Goal: Task Accomplishment & Management: Use online tool/utility

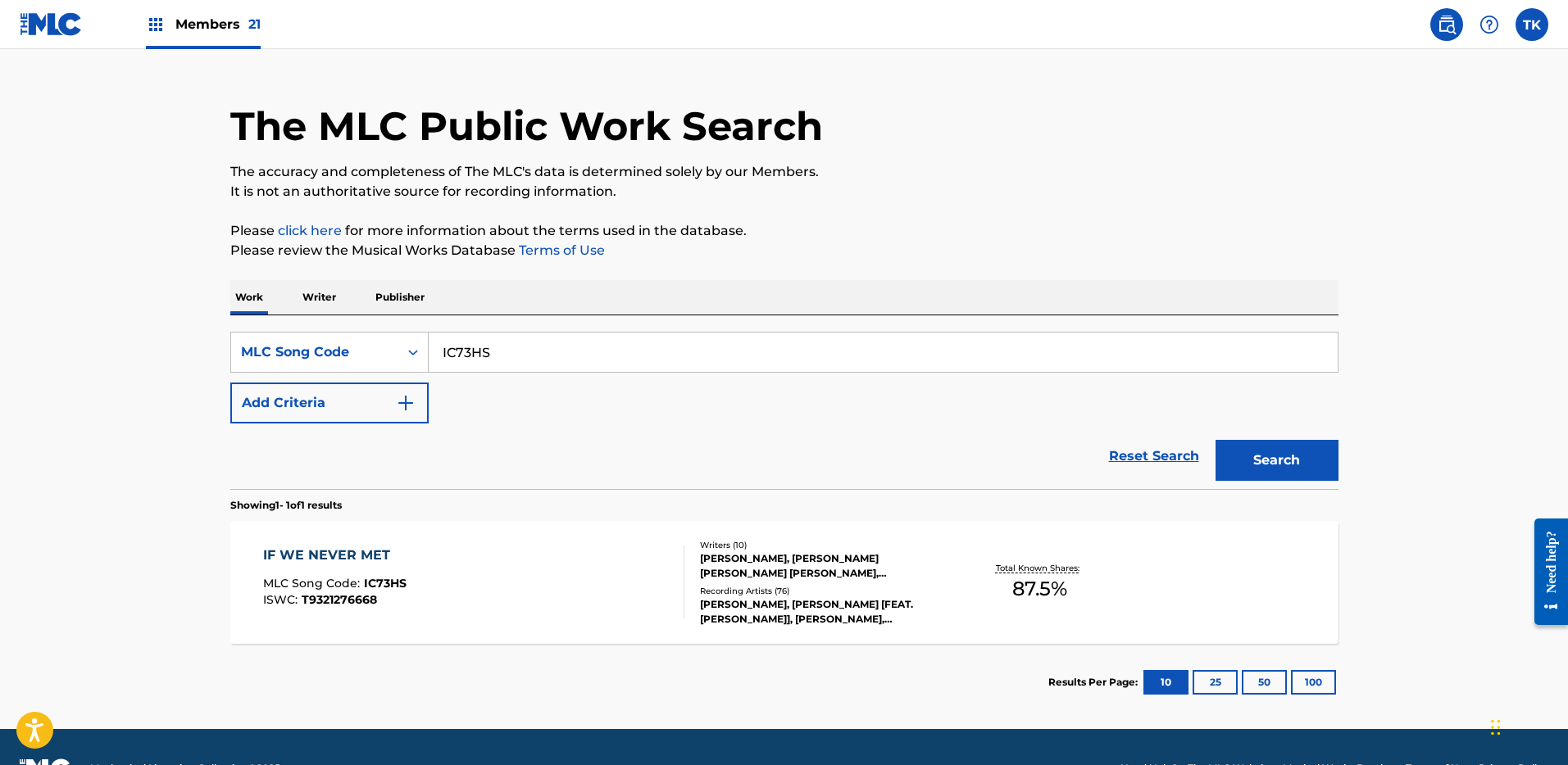
click at [163, 49] on div "Members 21" at bounding box center [204, 24] width 115 height 49
click at [200, 20] on span "Members 21" at bounding box center [218, 24] width 85 height 19
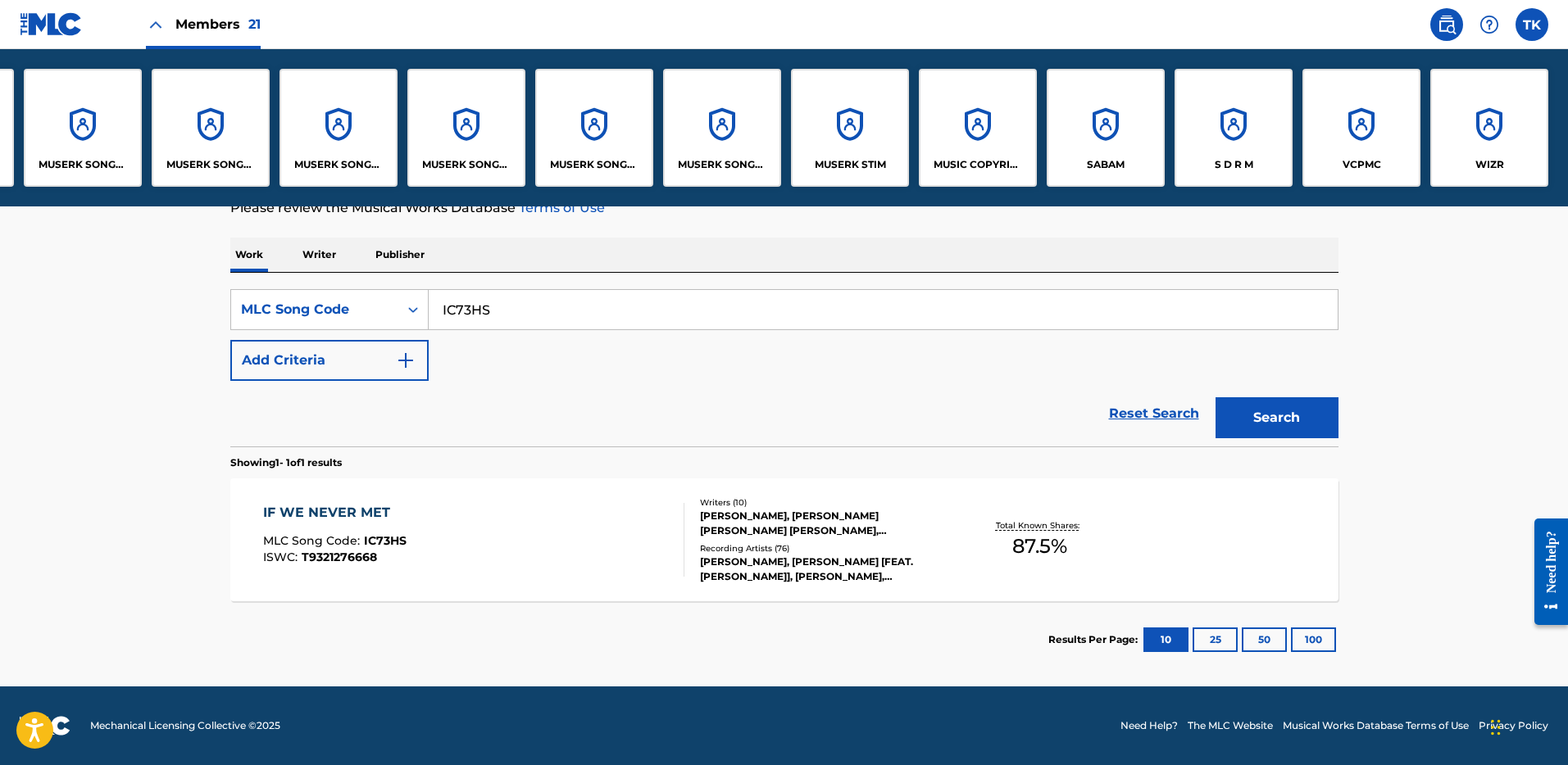
scroll to position [0, 1063]
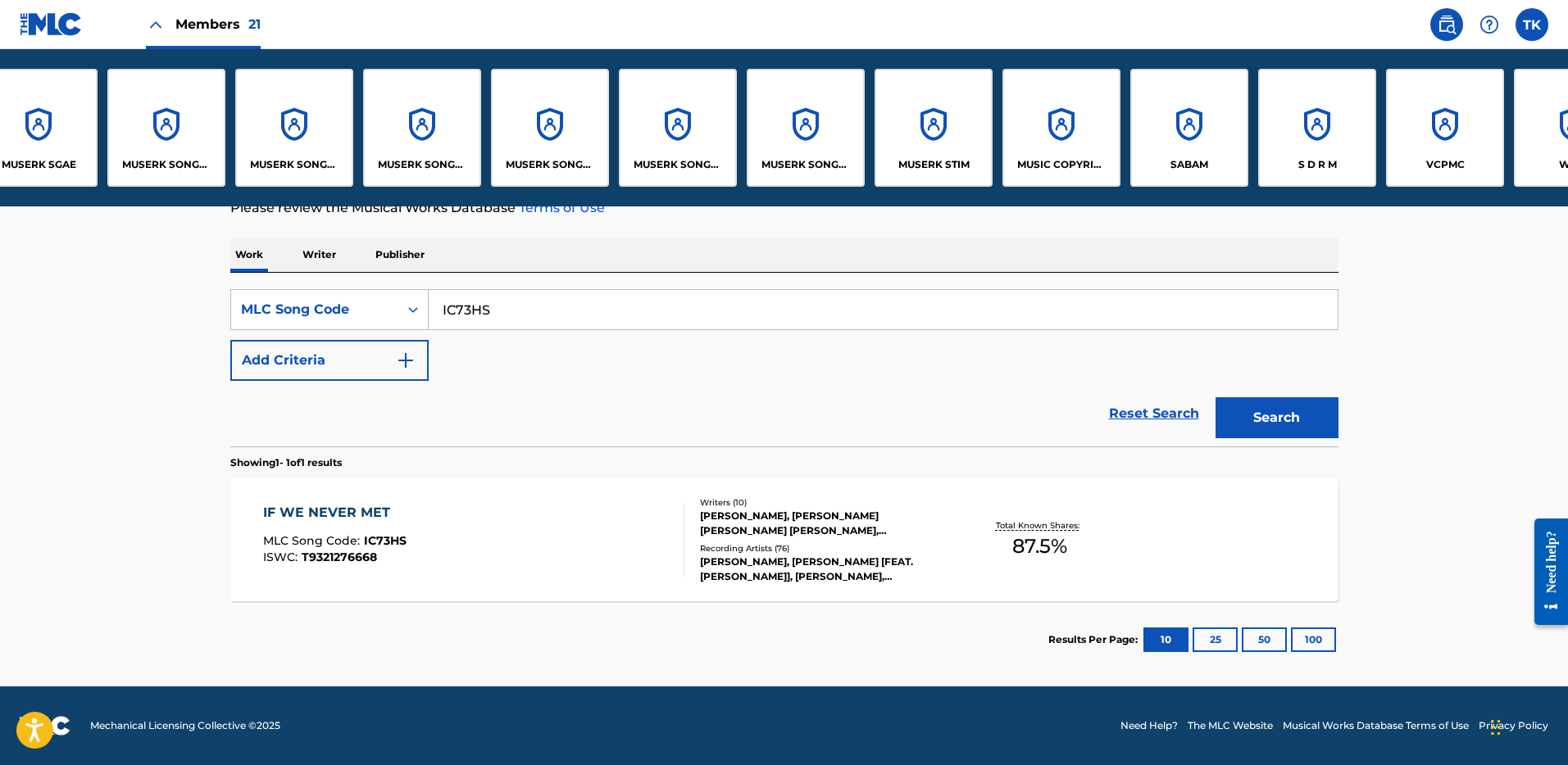
click at [1311, 159] on p "S D R M" at bounding box center [1318, 164] width 39 height 15
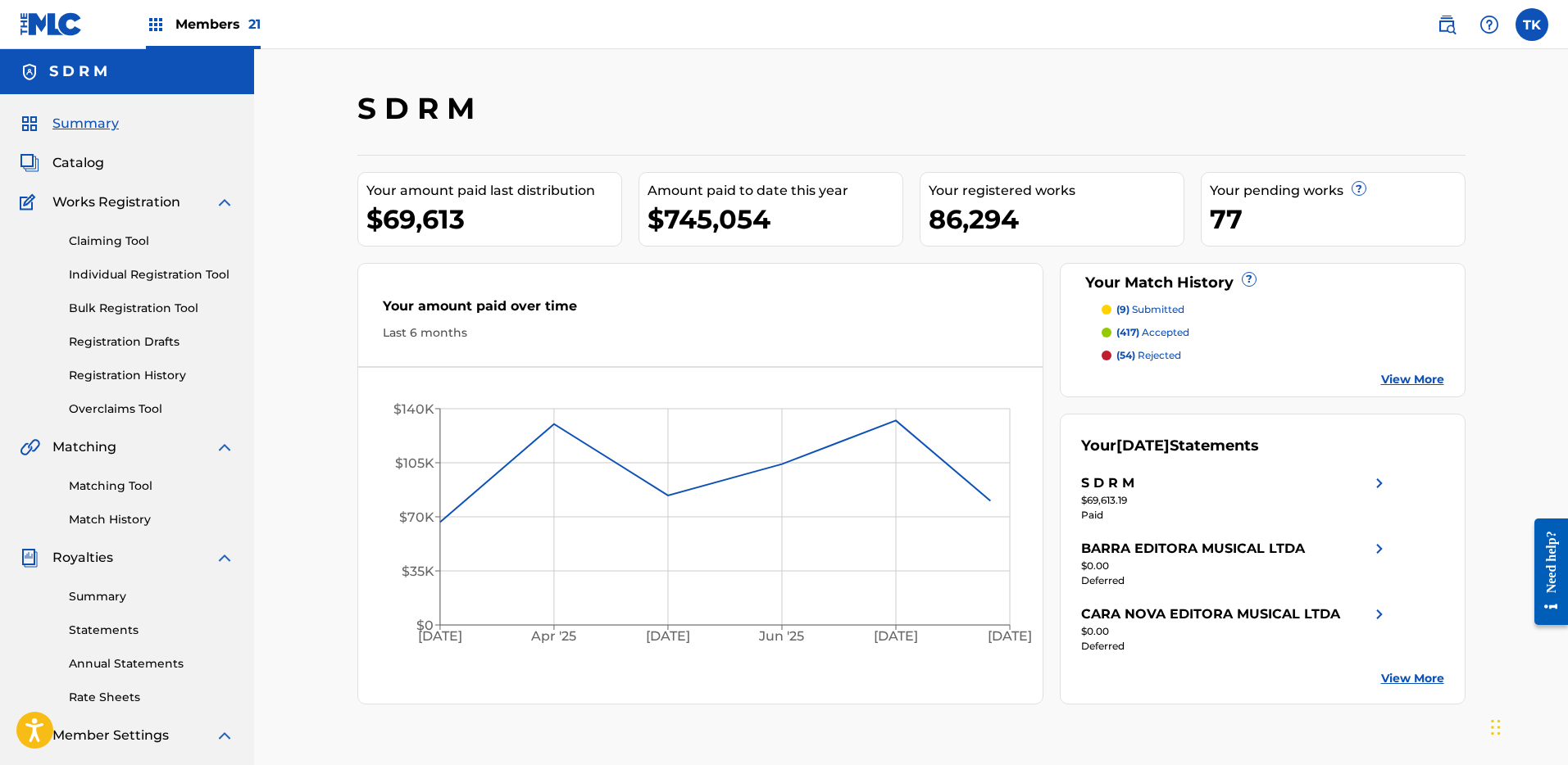
click at [84, 160] on span "Catalog" at bounding box center [78, 163] width 51 height 19
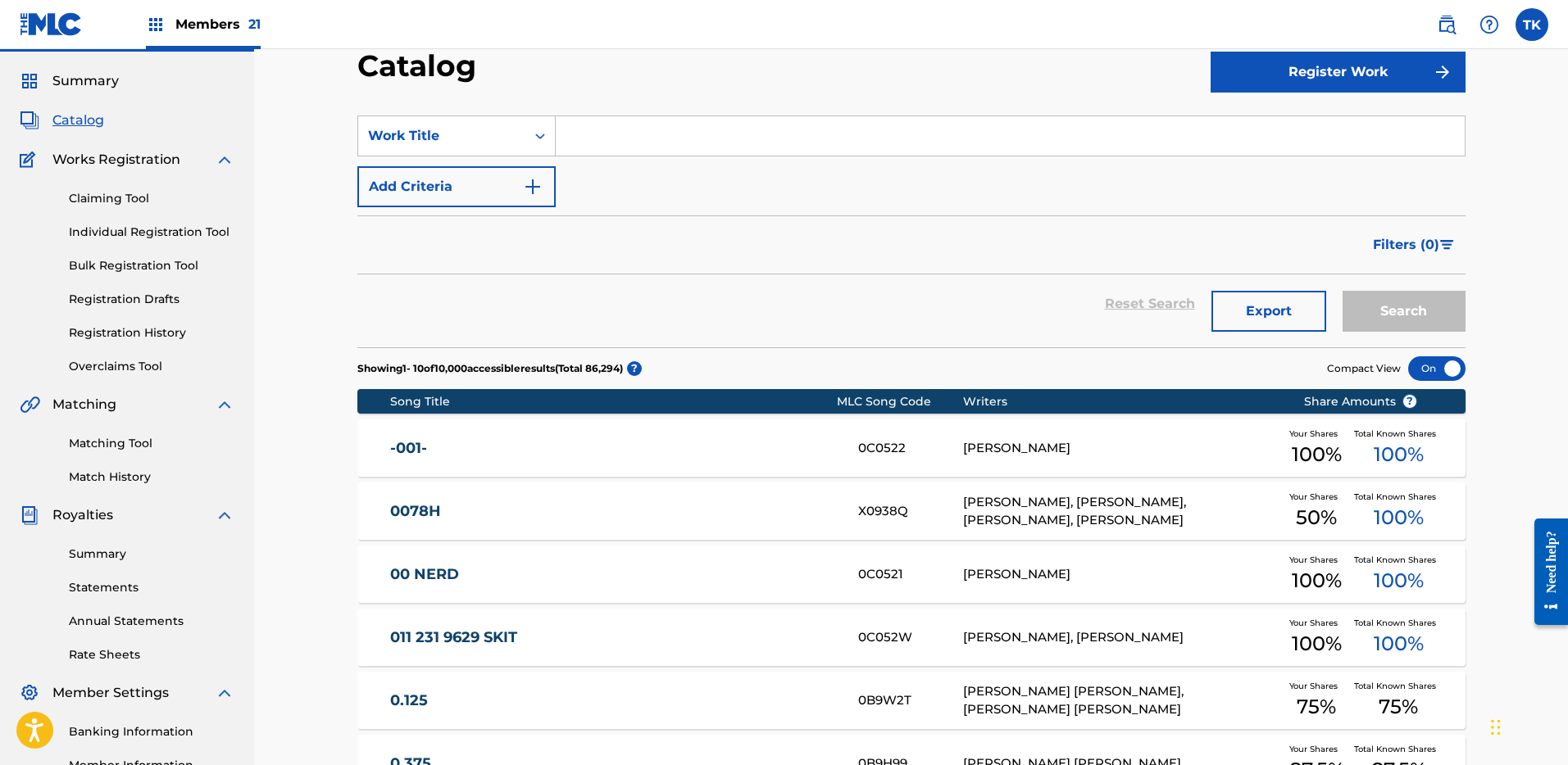
scroll to position [58, 0]
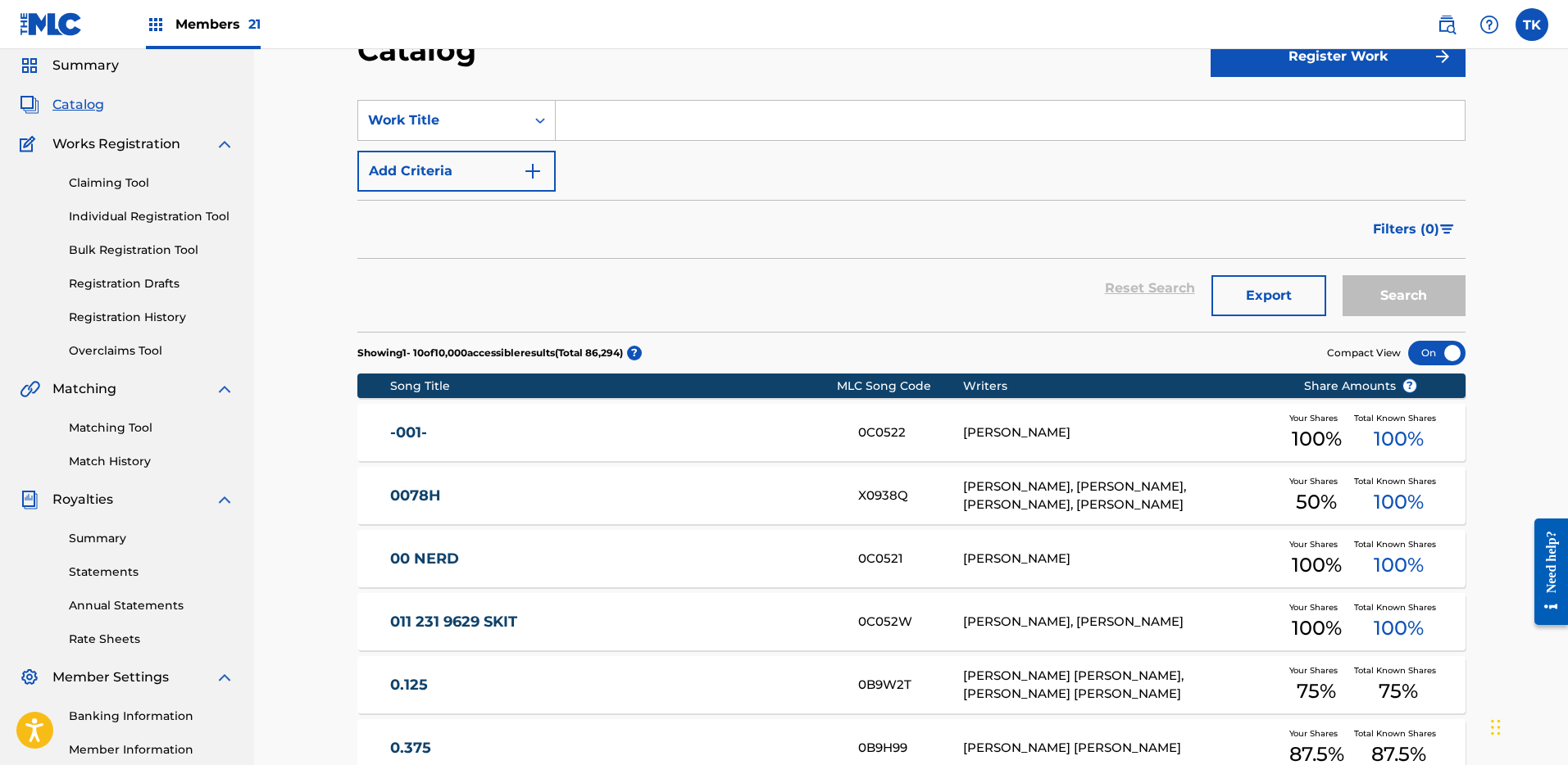
click at [141, 350] on link "Overclaims Tool" at bounding box center [151, 350] width 165 height 17
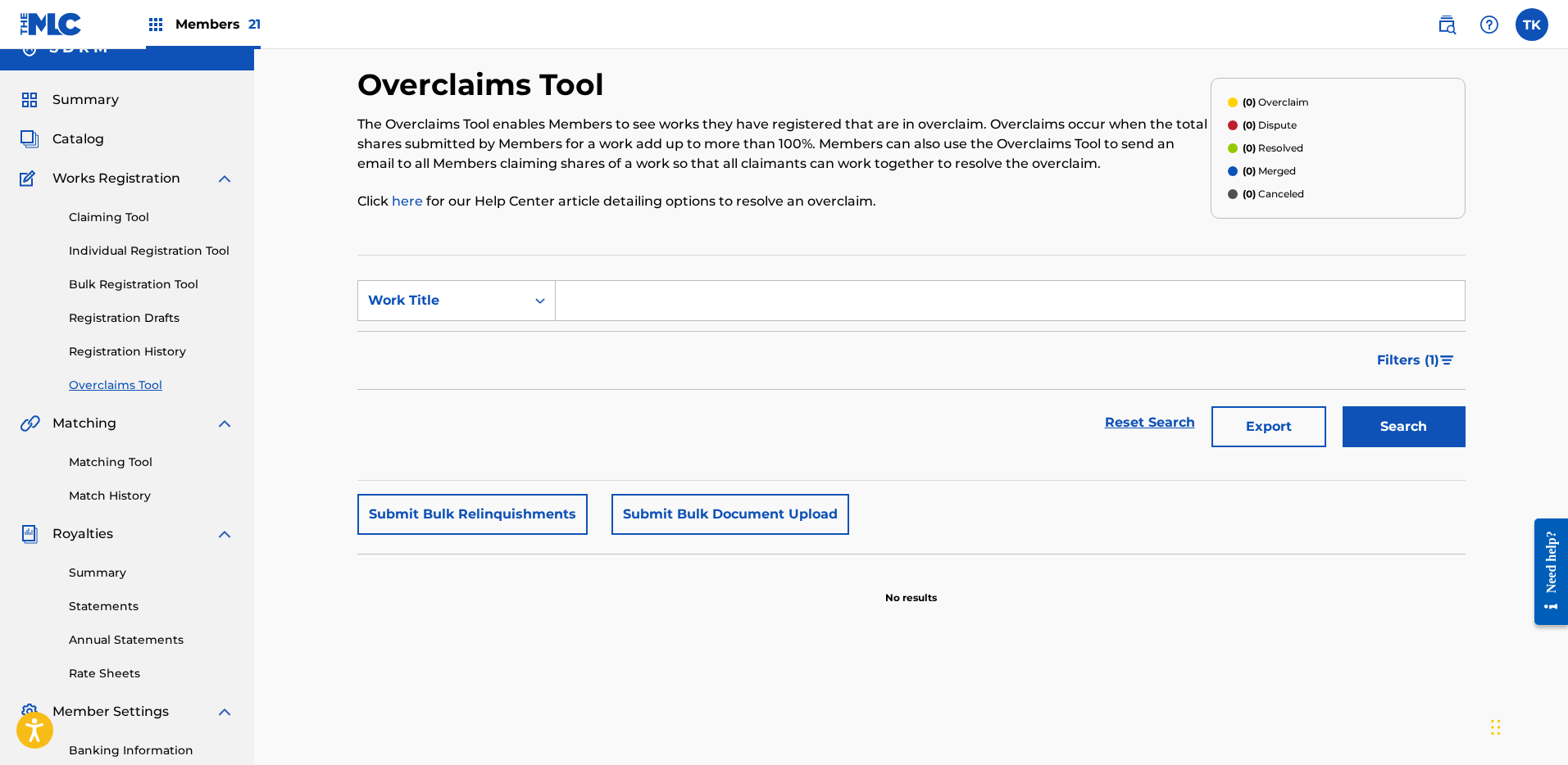
scroll to position [50, 0]
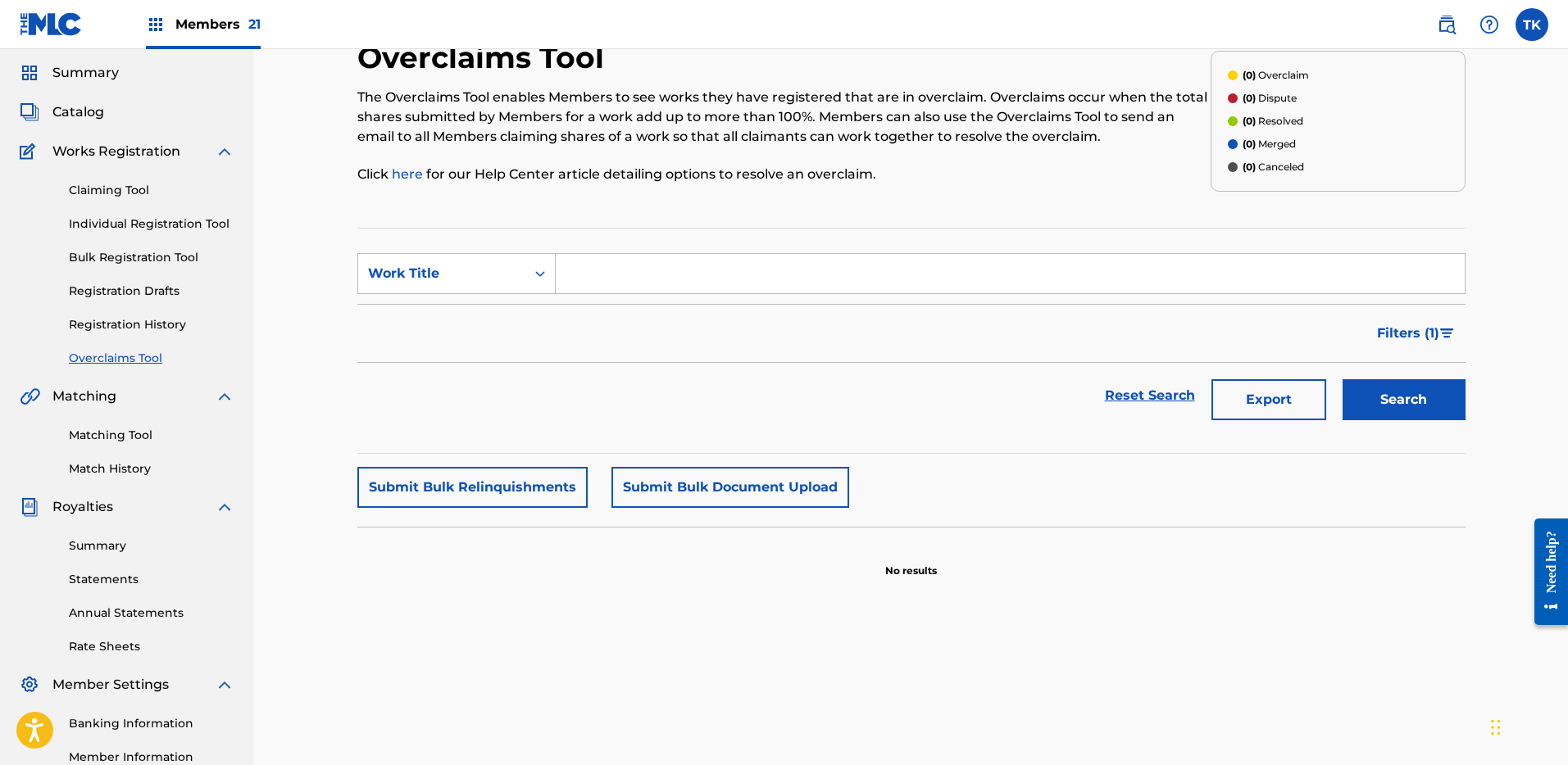
click at [514, 485] on button "Submit Bulk Relinquishments" at bounding box center [473, 487] width 230 height 41
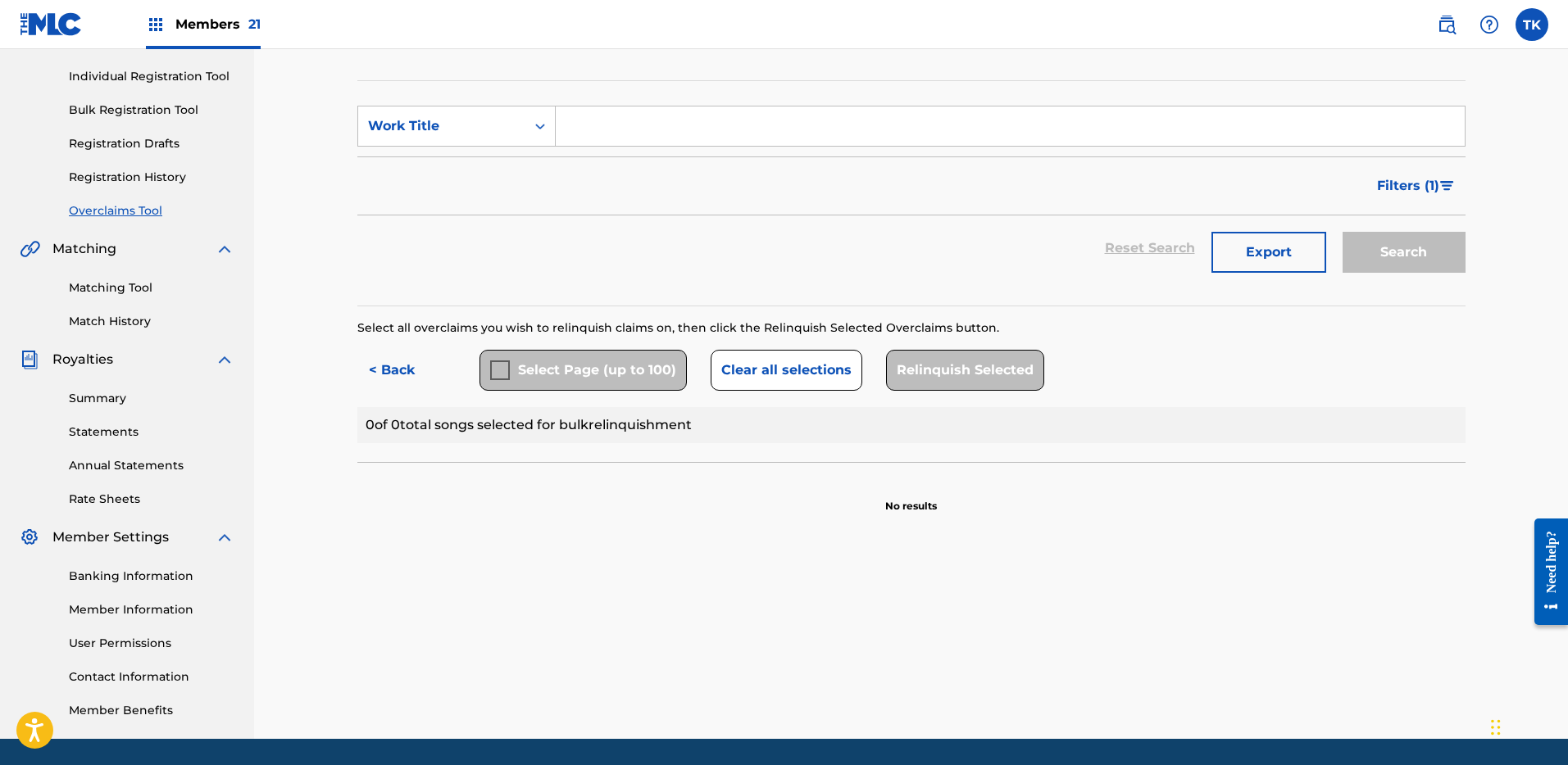
scroll to position [250, 0]
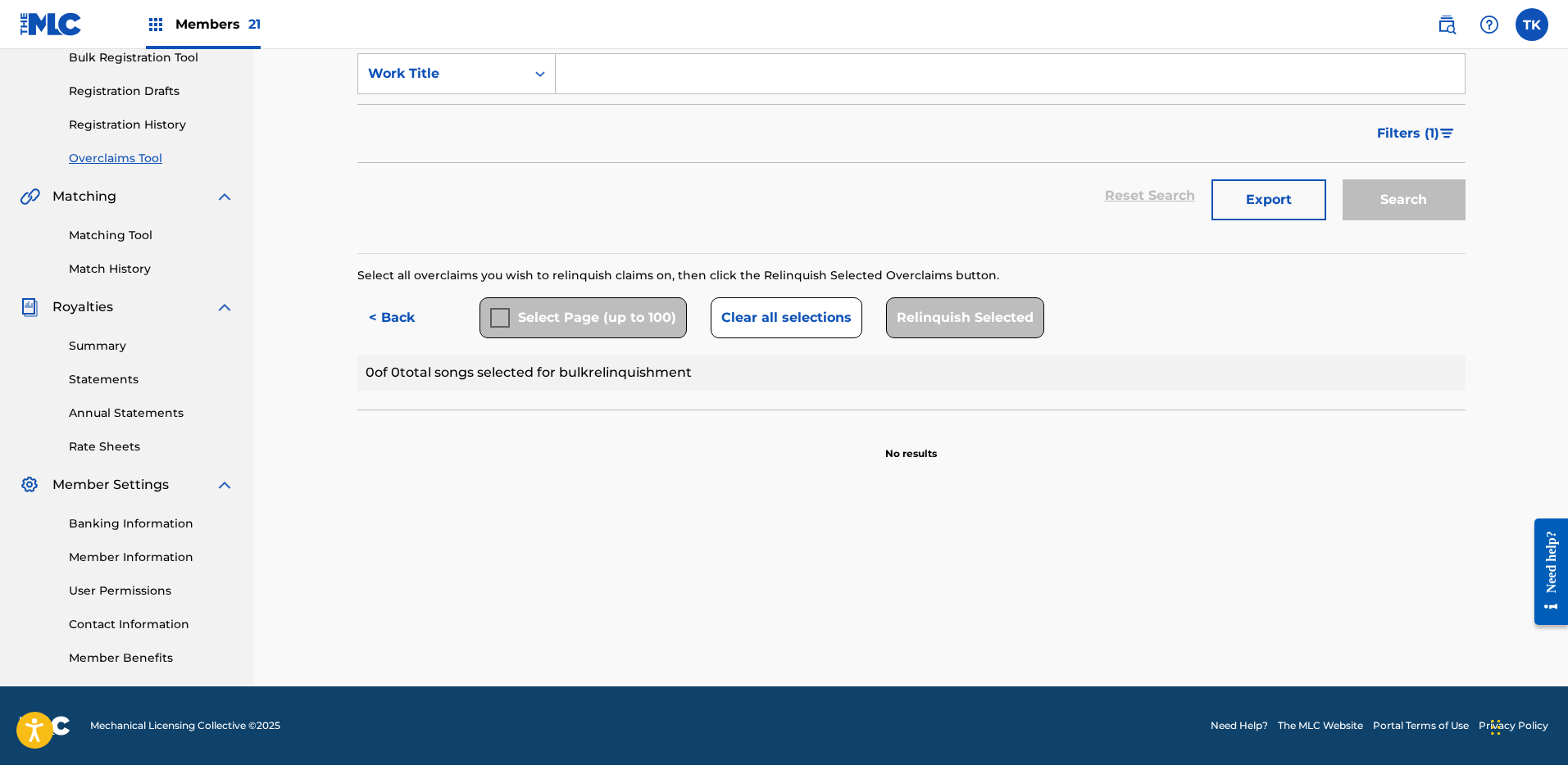
click at [497, 310] on div "Select Page (up to 100)" at bounding box center [583, 317] width 207 height 41
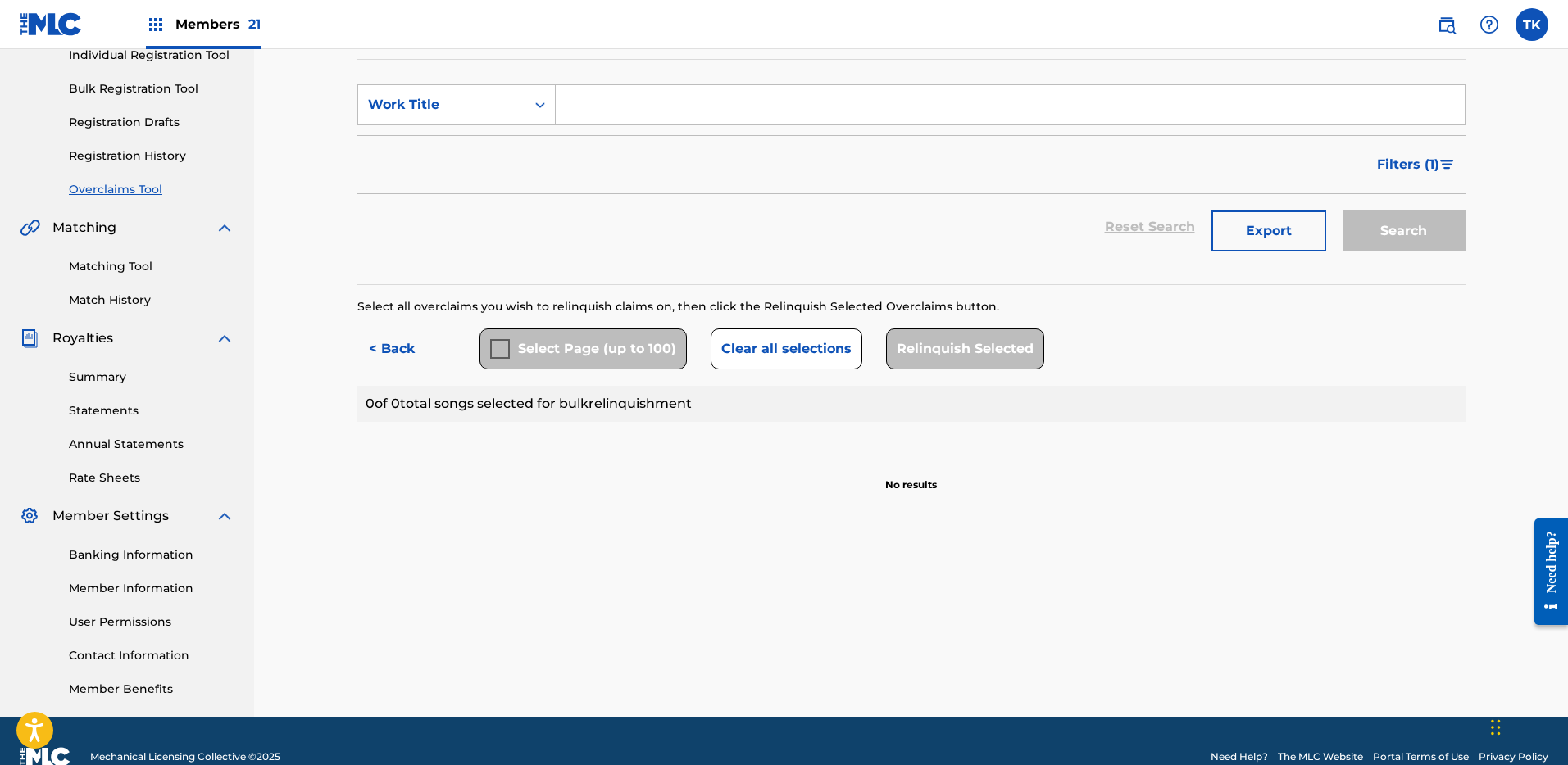
scroll to position [209, 0]
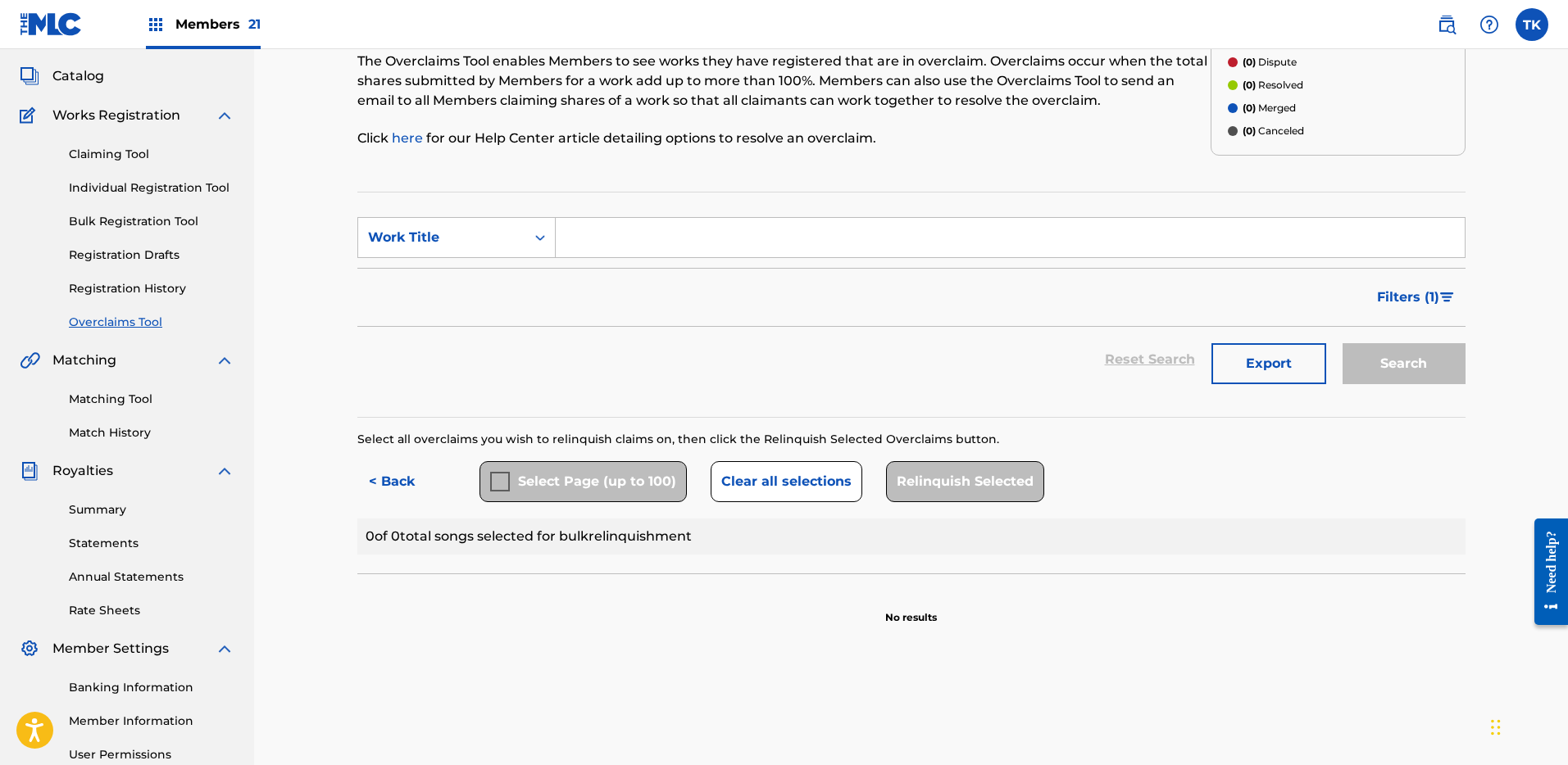
click at [226, 34] on div "Members 21" at bounding box center [204, 24] width 115 height 49
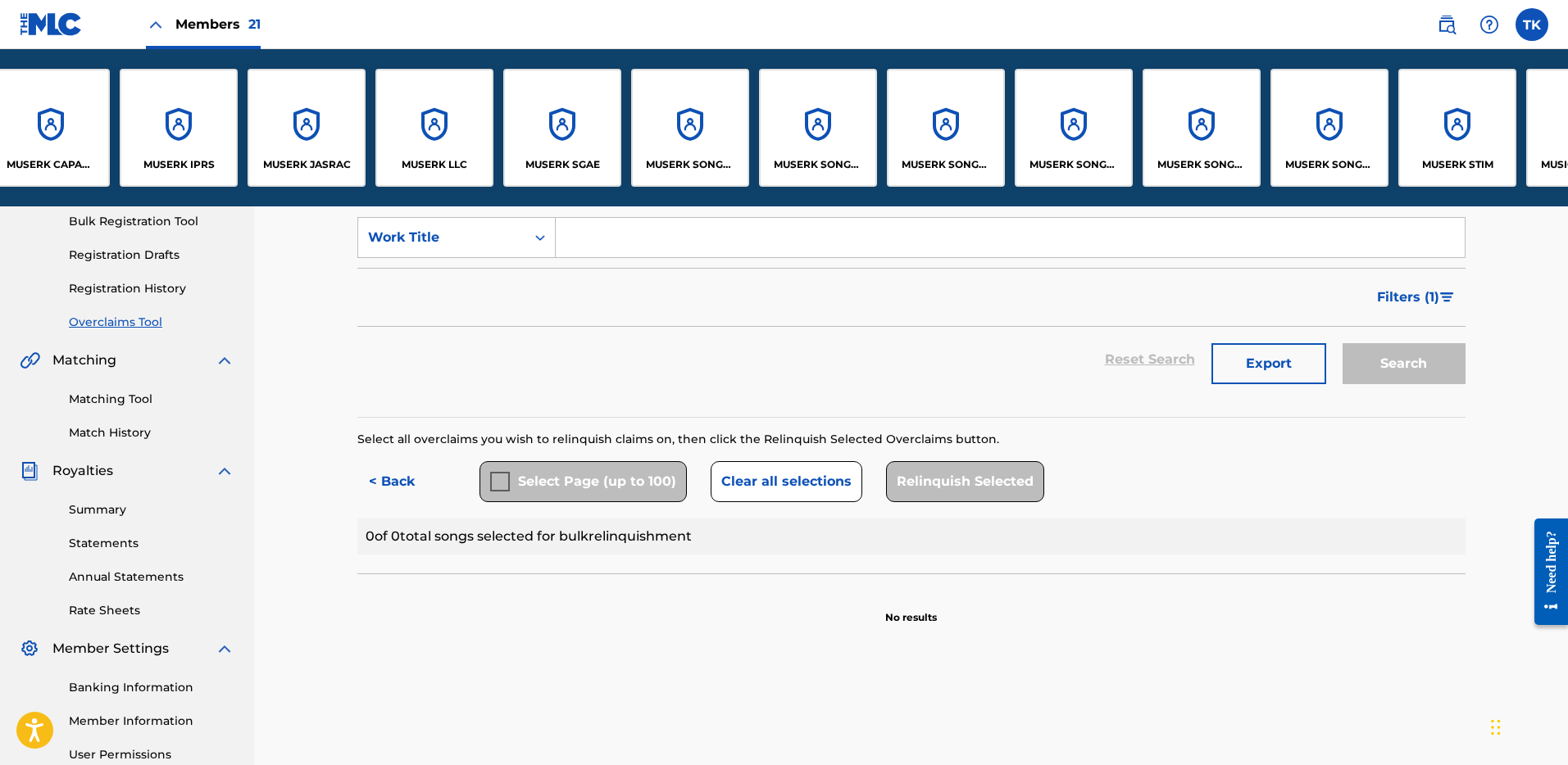
scroll to position [0, 1147]
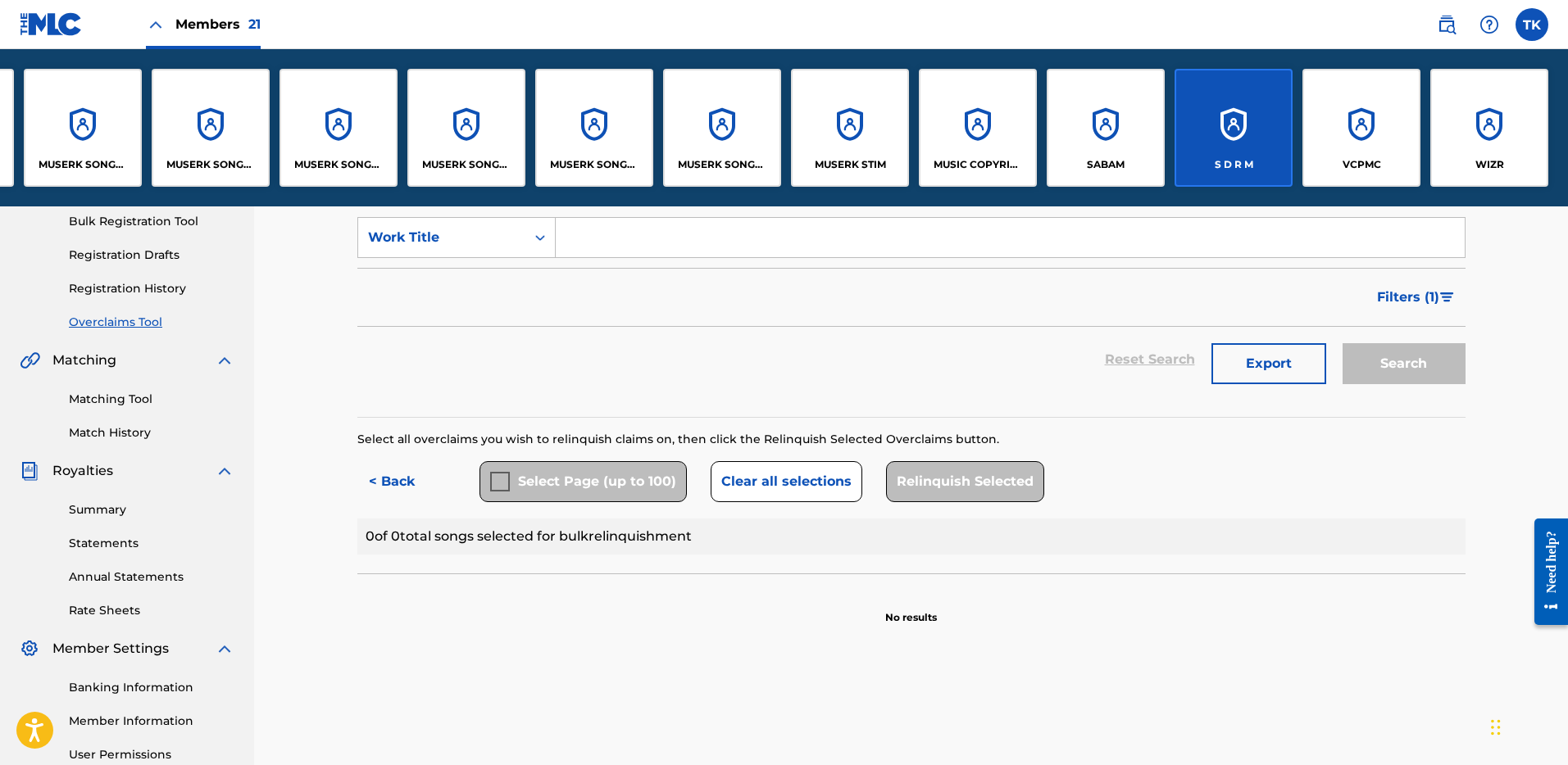
click at [824, 149] on div "MUSERK STIM" at bounding box center [849, 127] width 118 height 118
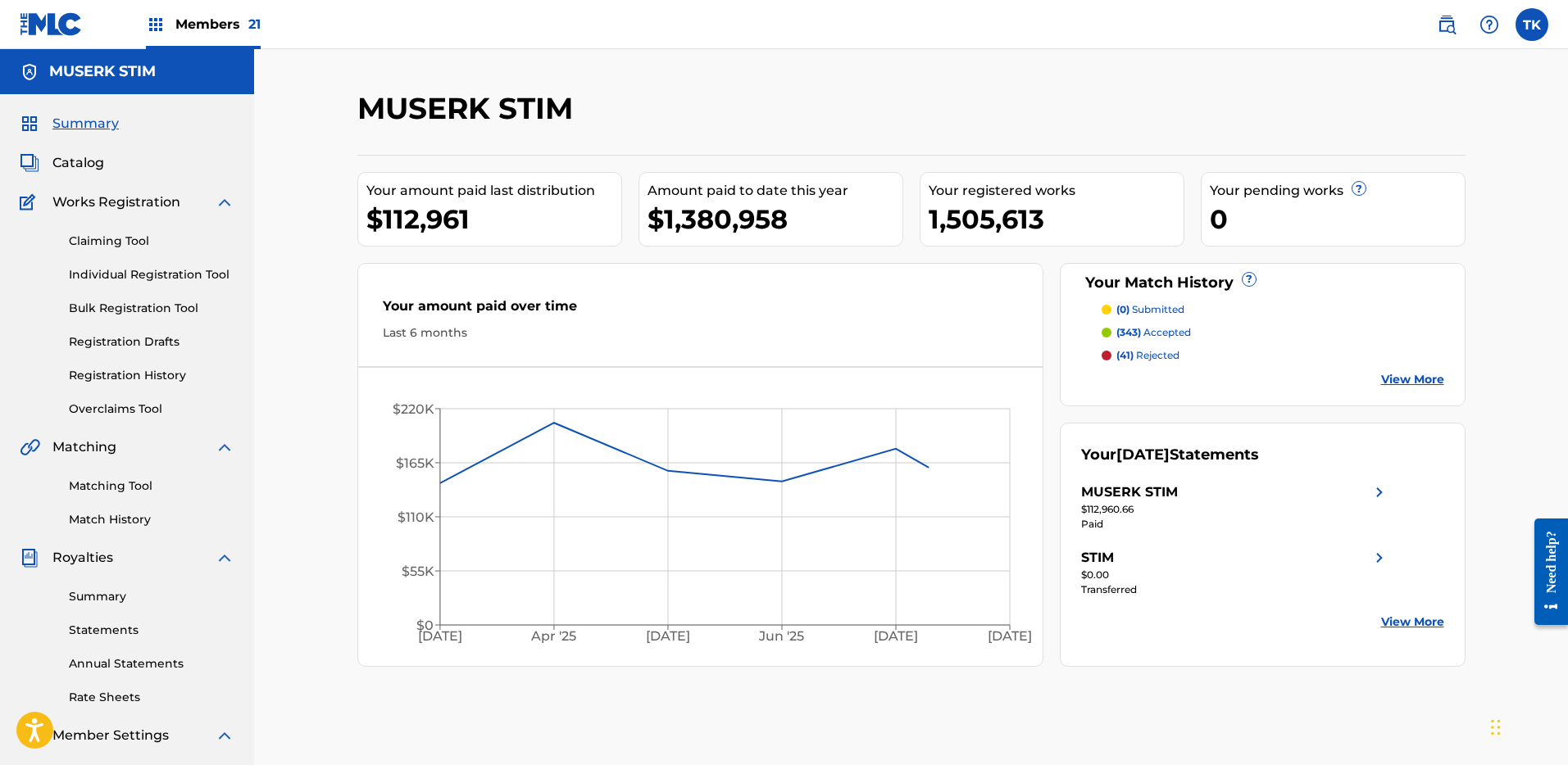
click at [147, 406] on link "Overclaims Tool" at bounding box center [151, 409] width 165 height 17
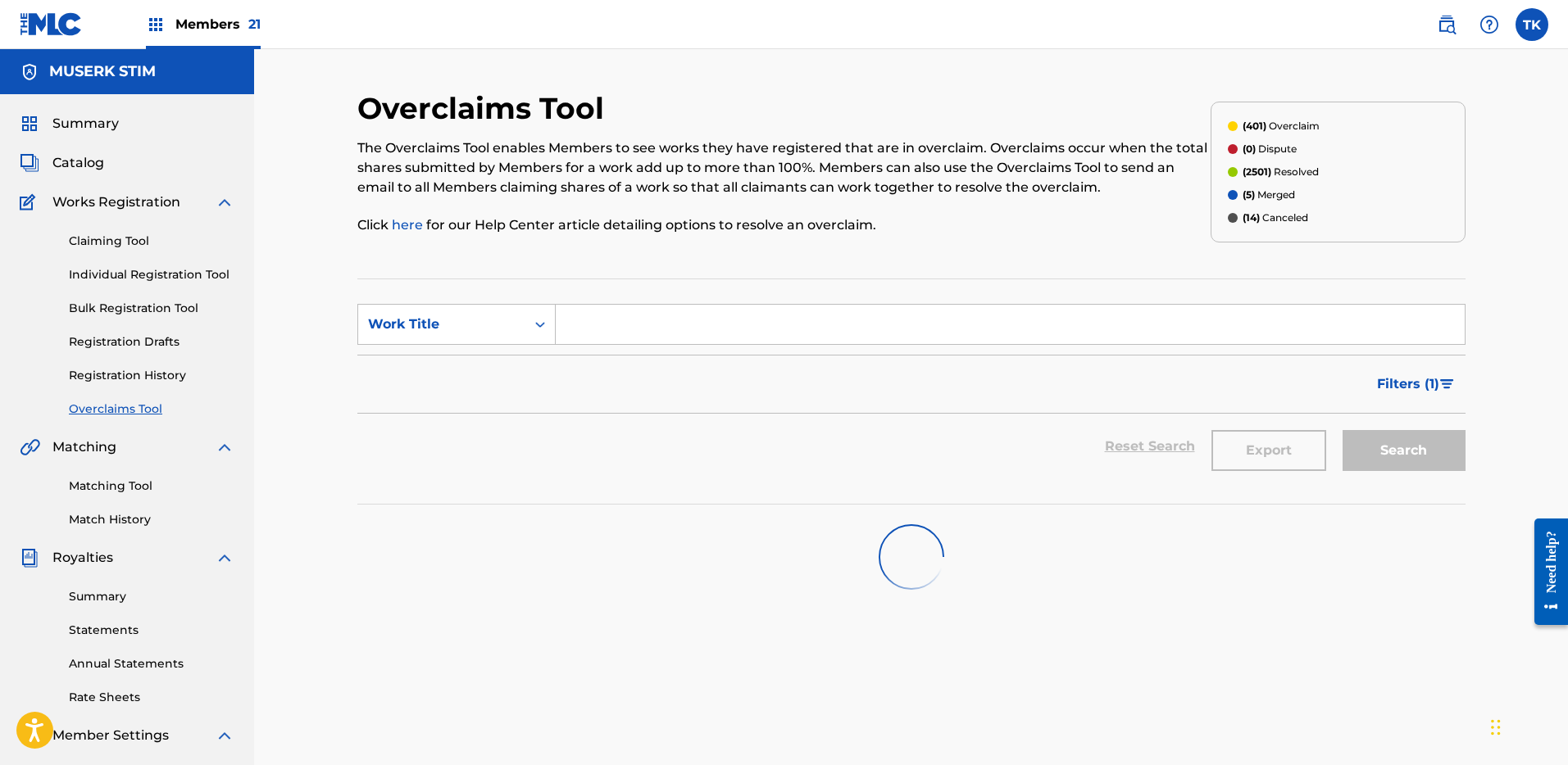
scroll to position [250, 0]
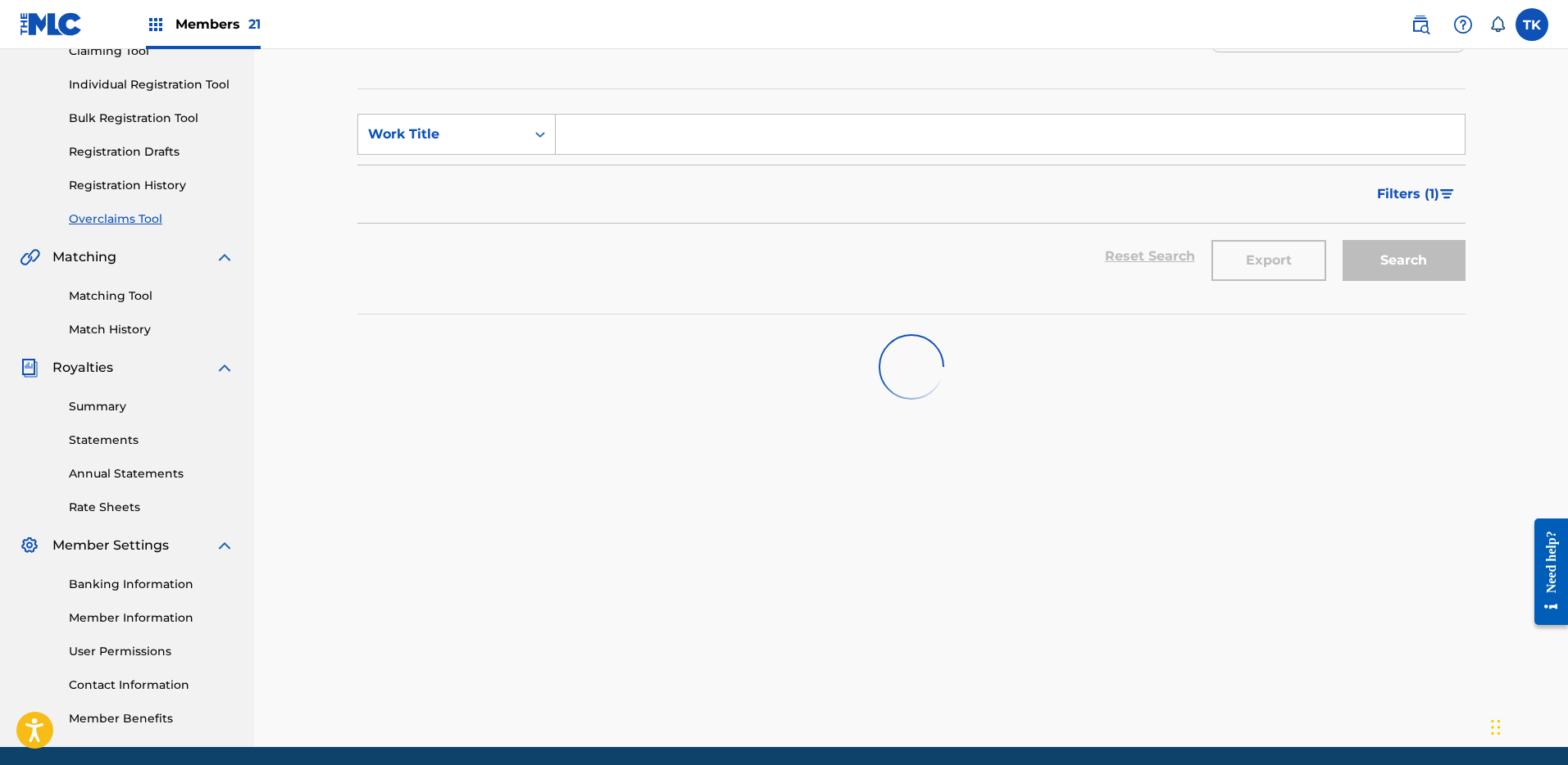
scroll to position [180, 0]
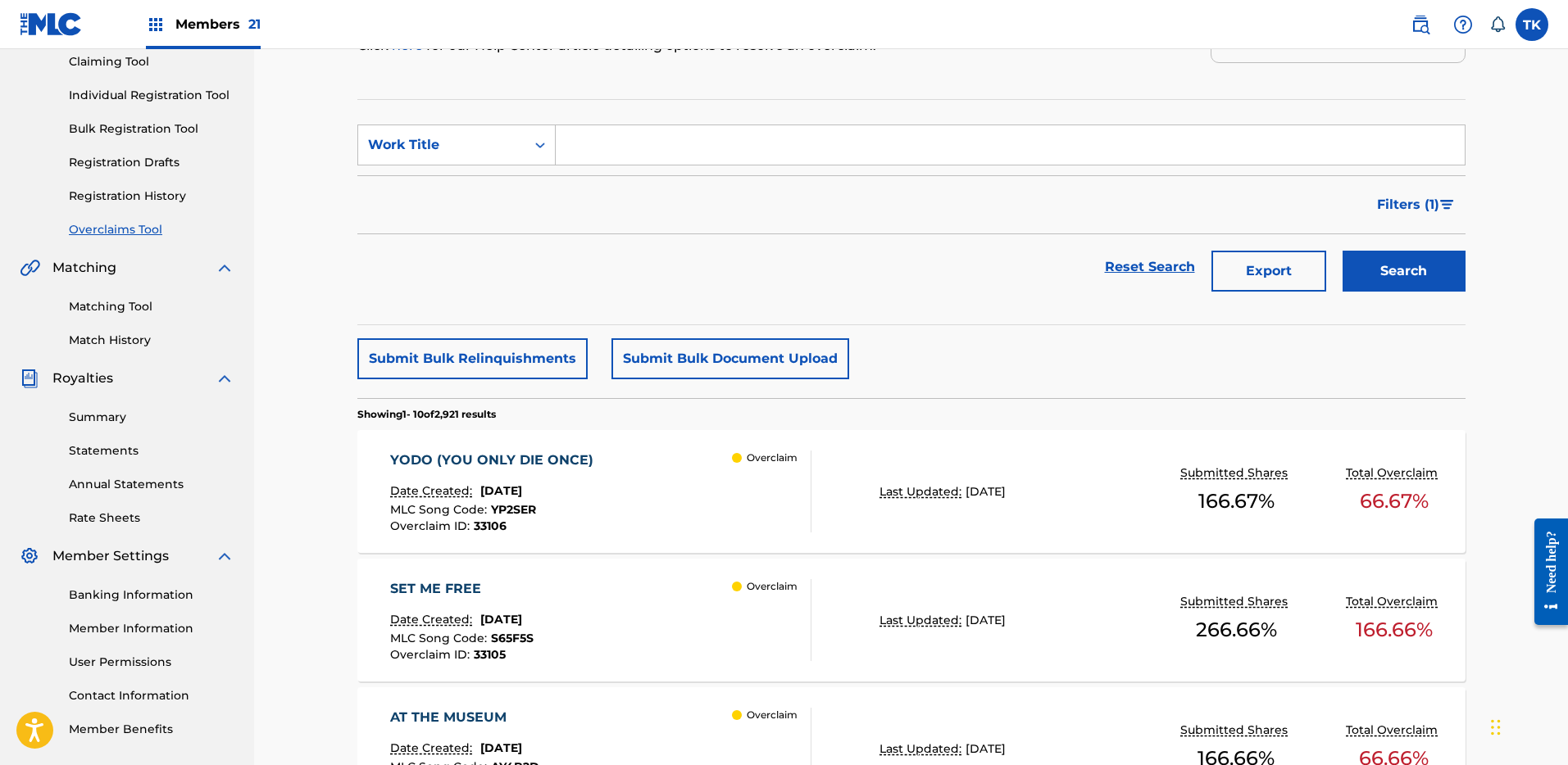
click at [503, 363] on button "Submit Bulk Relinquishments" at bounding box center [473, 358] width 230 height 41
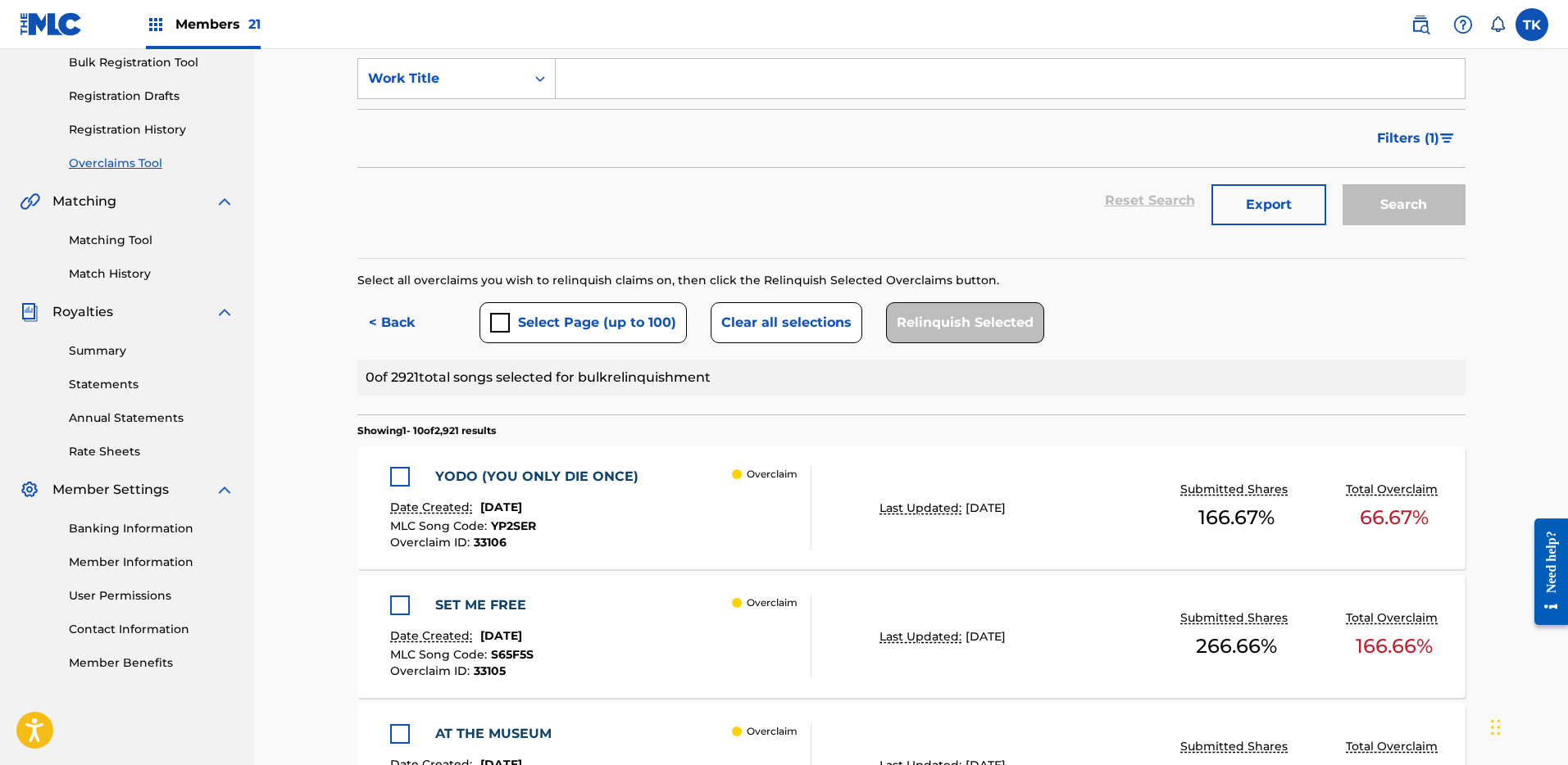
scroll to position [279, 0]
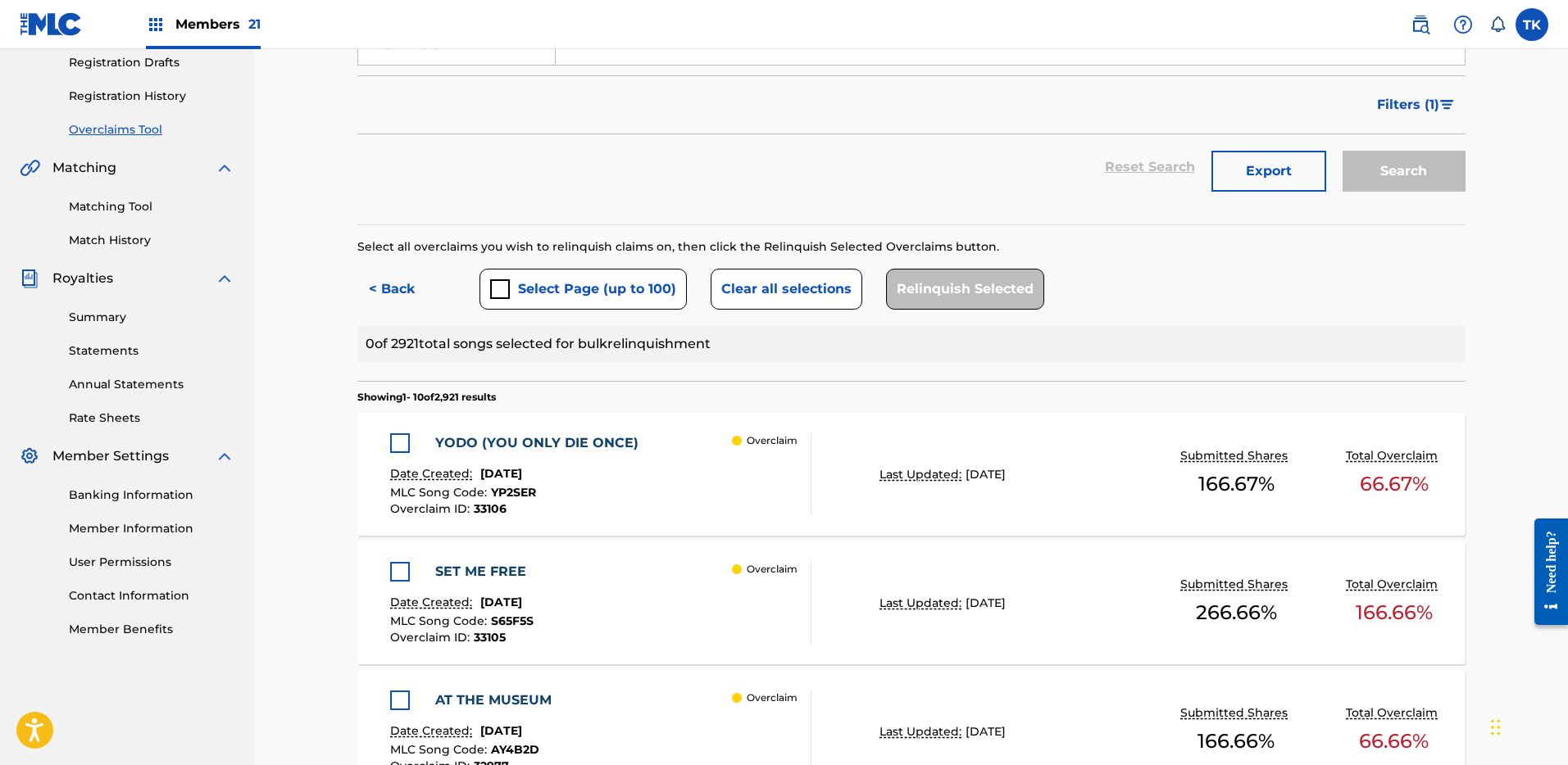
click at [497, 292] on div "submit" at bounding box center [500, 289] width 19 height 19
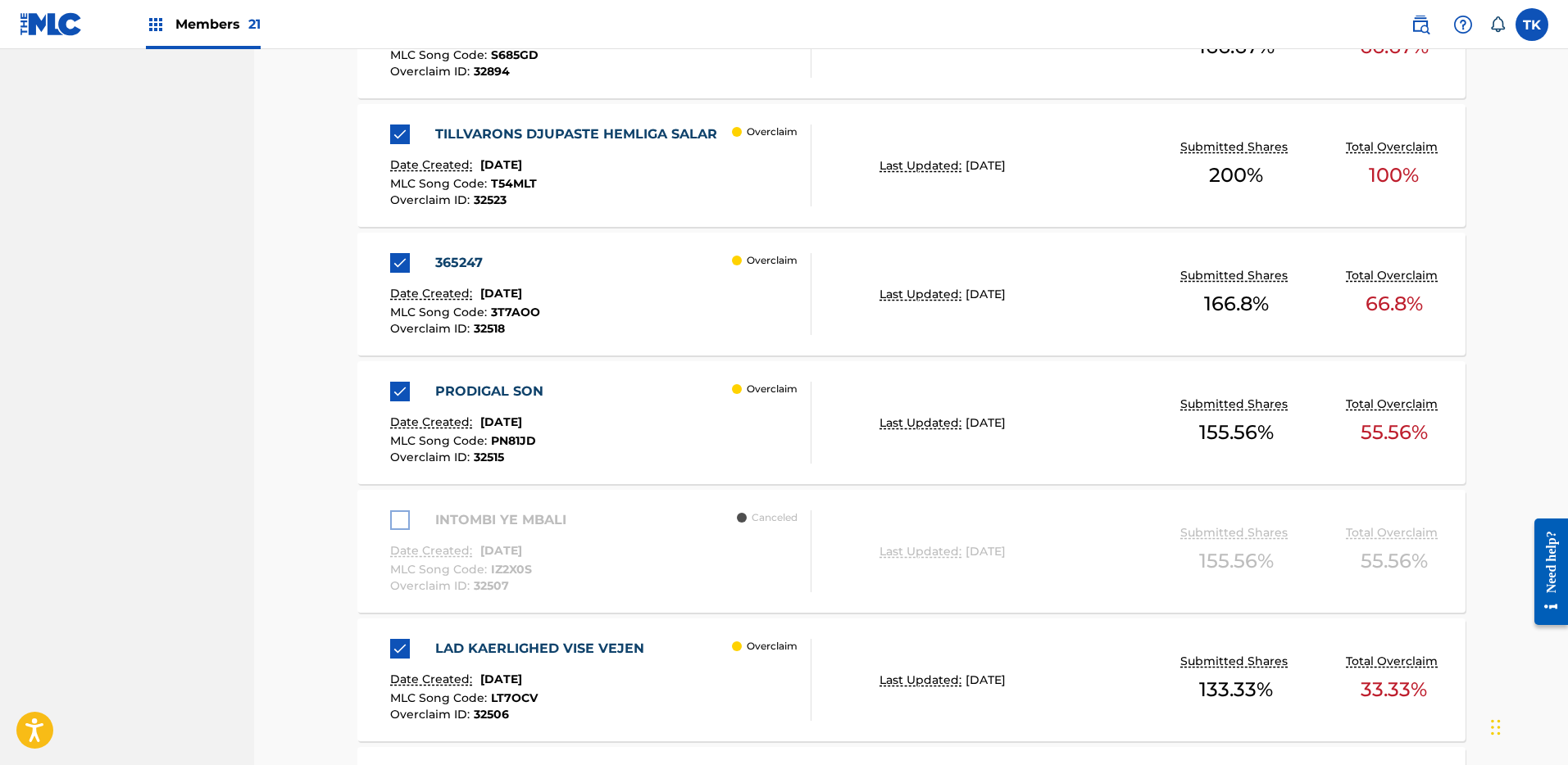
scroll to position [1370, 0]
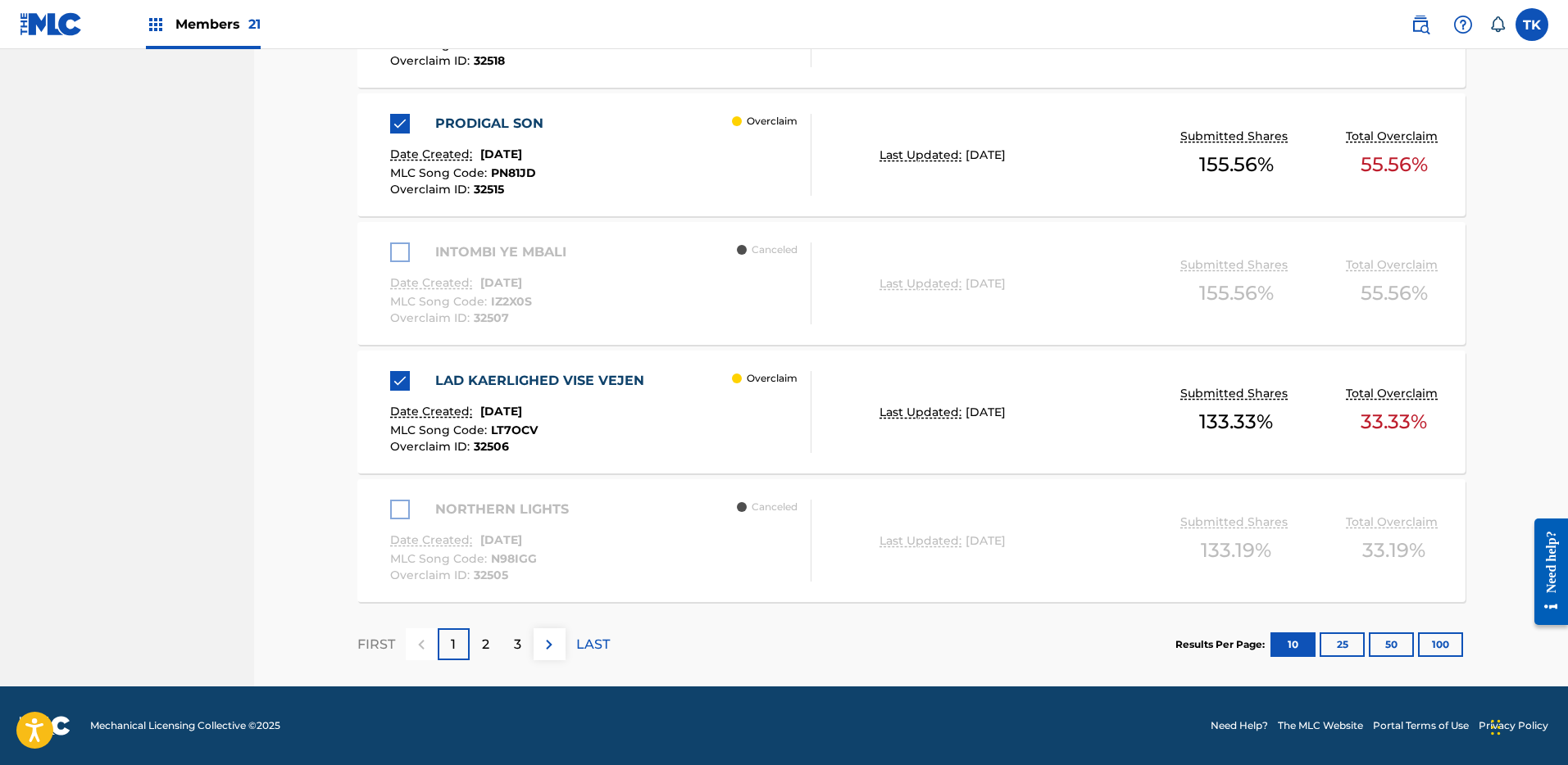
click at [1455, 646] on button "100" at bounding box center [1440, 645] width 45 height 25
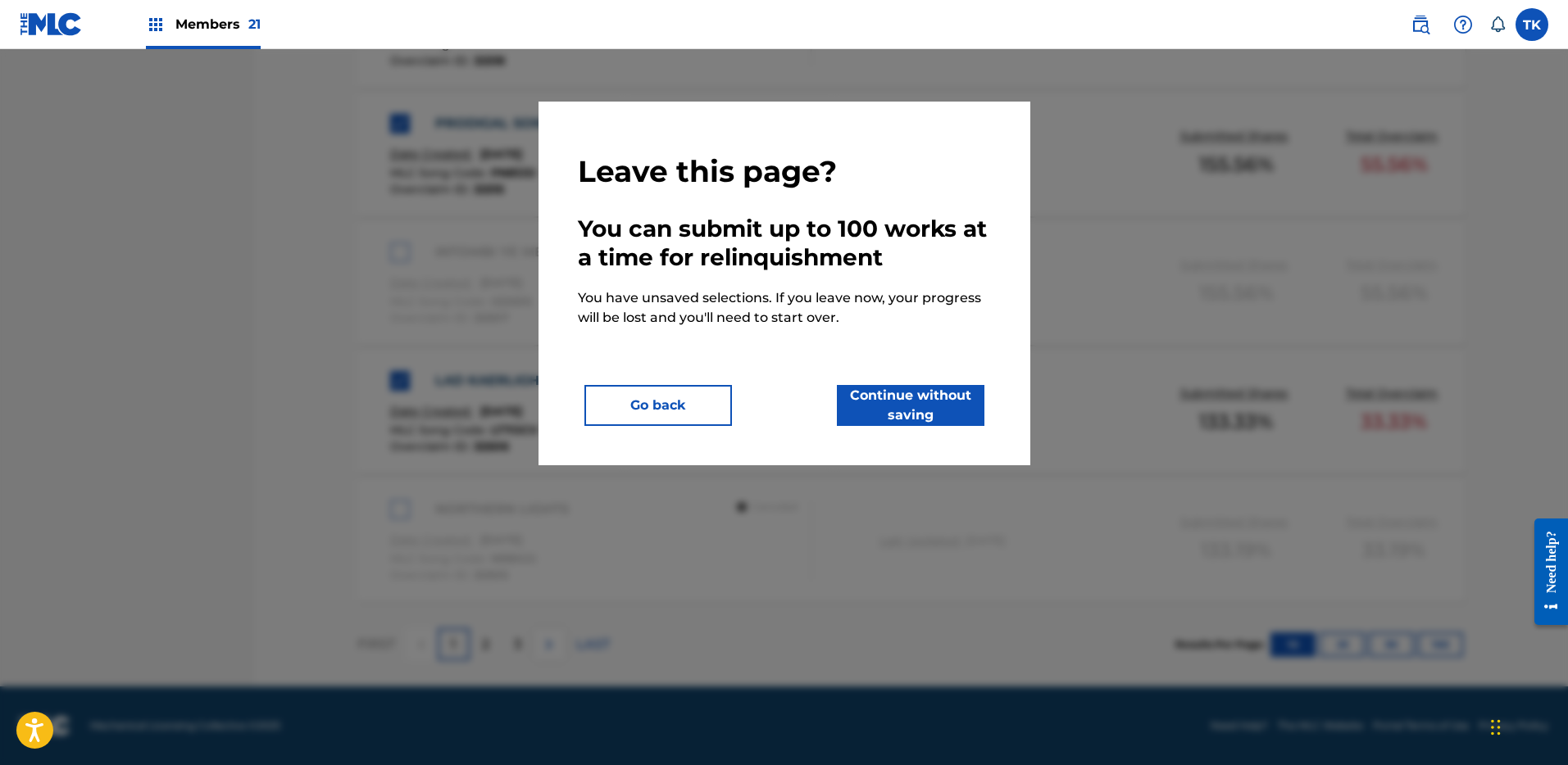
drag, startPoint x: 676, startPoint y: 401, endPoint x: 895, endPoint y: 405, distance: 219.0
click at [895, 407] on div "Go back Continue without saving" at bounding box center [784, 405] width 413 height 41
click at [895, 405] on button "Continue without saving" at bounding box center [911, 405] width 148 height 41
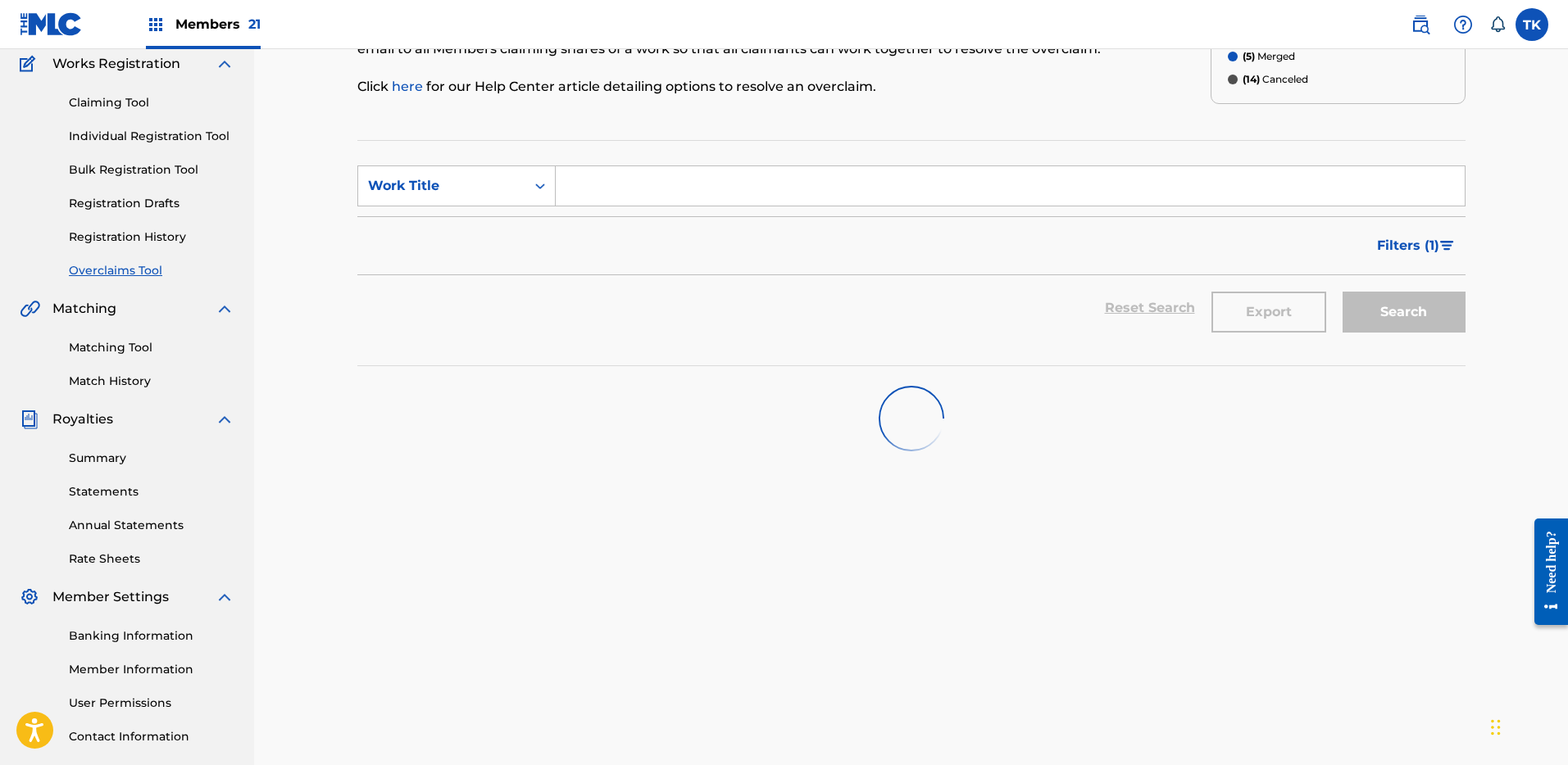
scroll to position [0, 0]
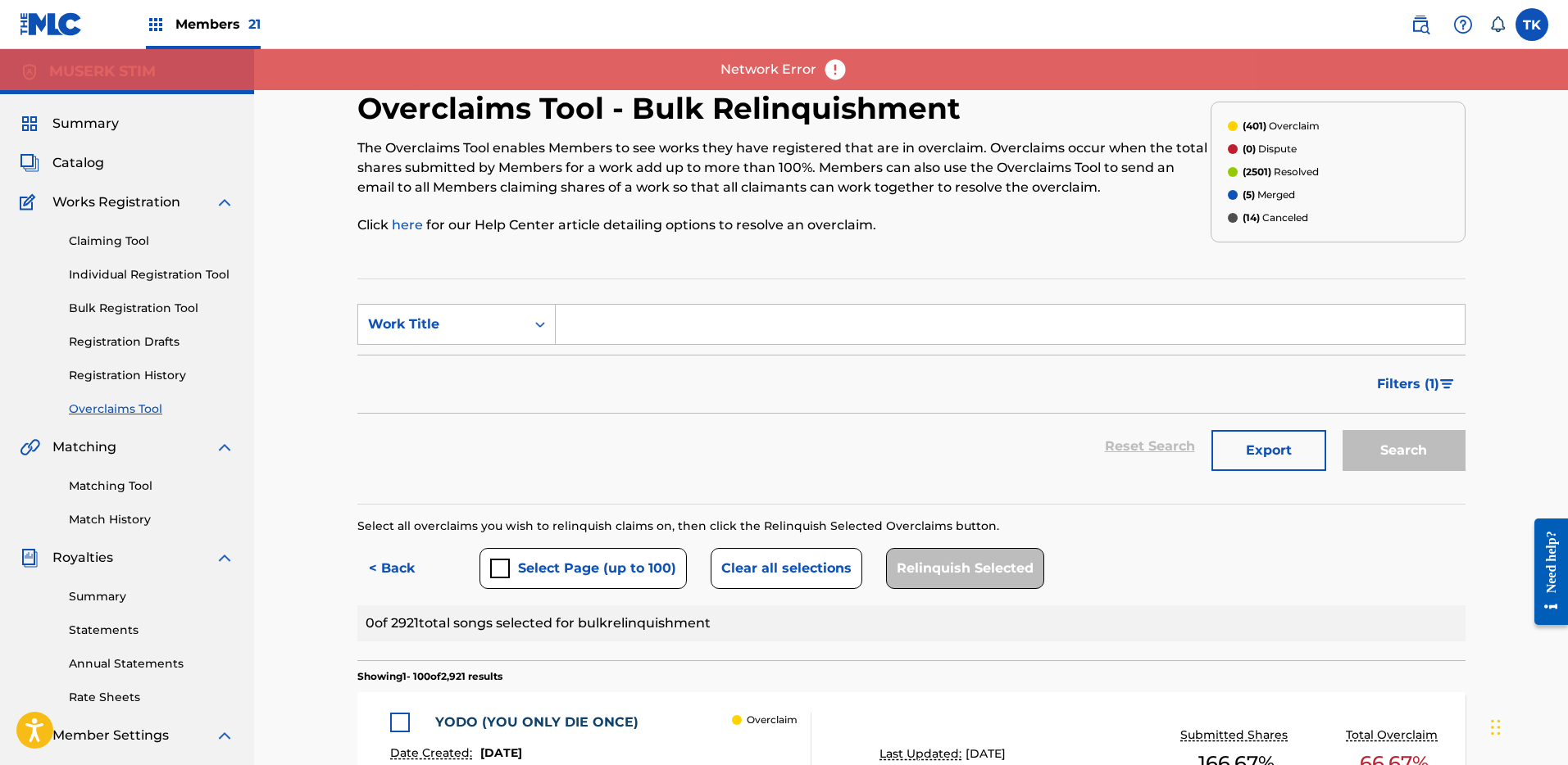
click at [193, 20] on span "Members 21" at bounding box center [218, 24] width 85 height 19
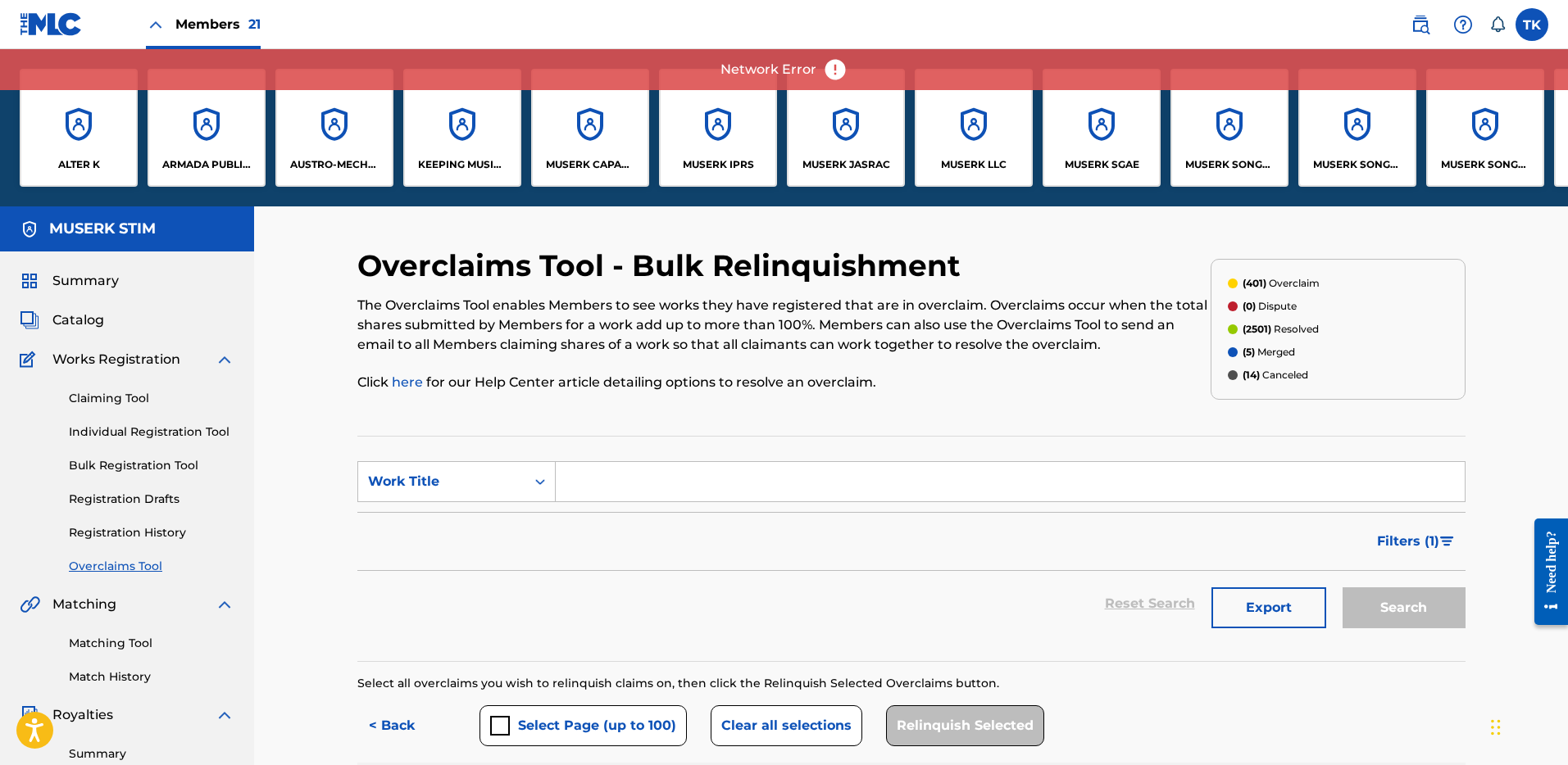
click at [90, 24] on div "Members 21" at bounding box center [140, 24] width 241 height 49
